Goal: Find specific page/section: Find specific page/section

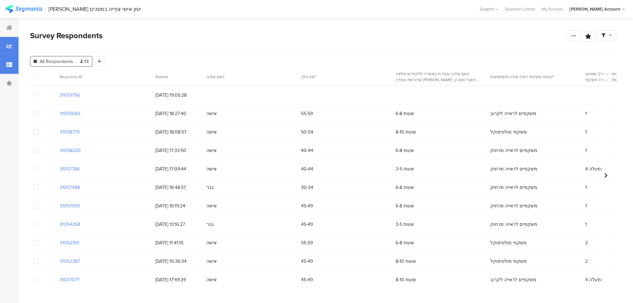
click at [12, 43] on div at bounding box center [9, 46] width 18 height 18
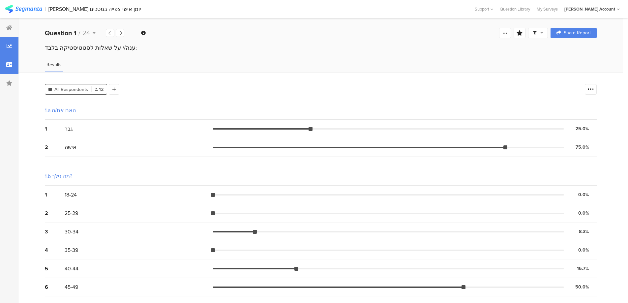
click at [12, 66] on div at bounding box center [9, 64] width 18 height 18
